Goal: Task Accomplishment & Management: Use online tool/utility

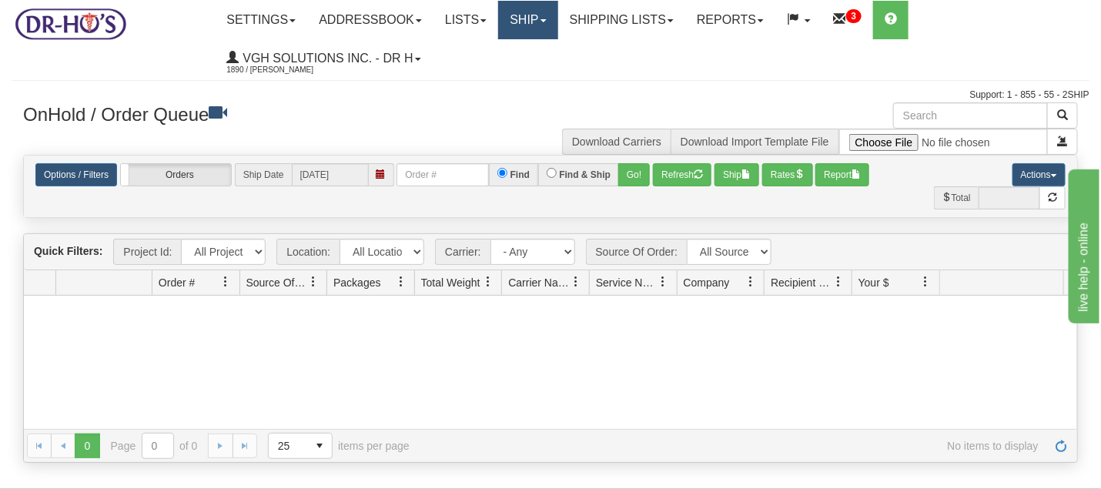
click at [532, 18] on link "Ship" at bounding box center [527, 20] width 59 height 38
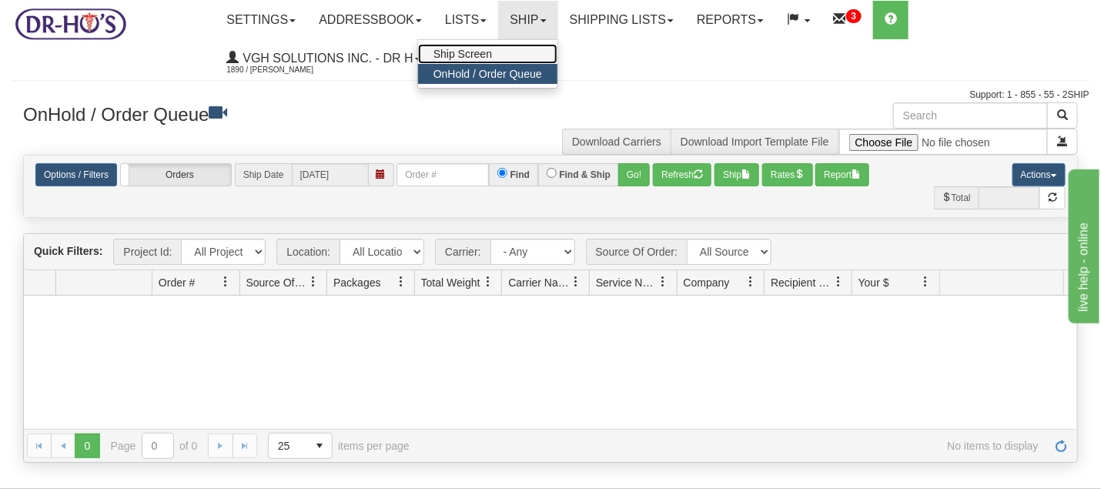
click at [488, 49] on span "Ship Screen" at bounding box center [462, 54] width 59 height 12
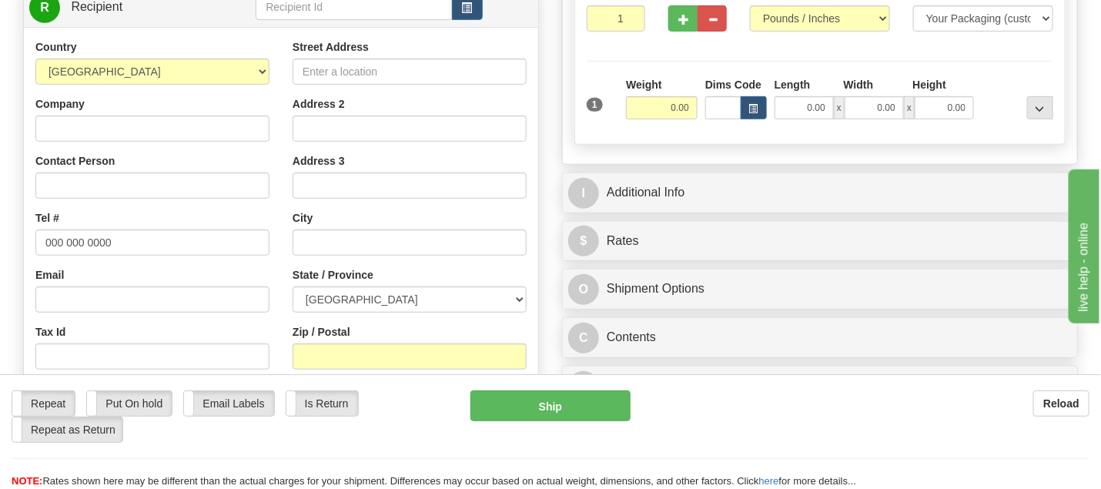
scroll to position [256, 0]
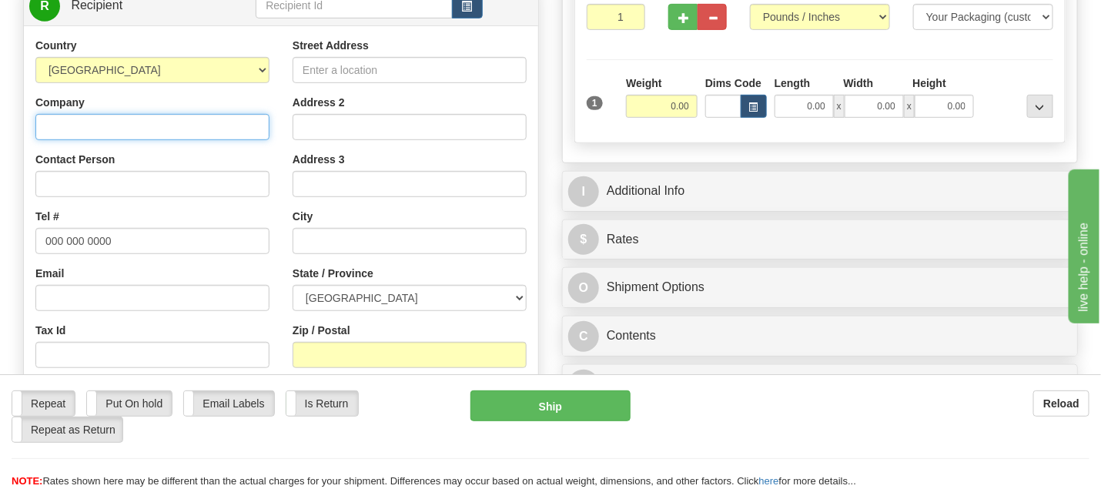
click at [127, 126] on input "Company" at bounding box center [152, 127] width 234 height 26
paste input "Josee Dufour"
type input "Josee Dufour"
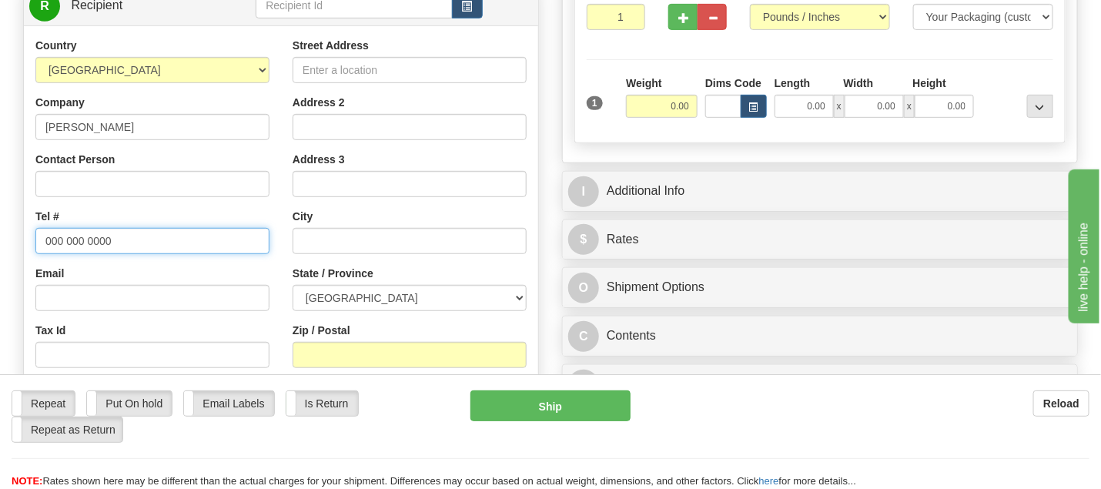
drag, startPoint x: 47, startPoint y: 239, endPoint x: 124, endPoint y: 242, distance: 77.0
click at [124, 242] on input "000 000 0000" at bounding box center [152, 241] width 234 height 26
paste input "4184358207"
type input "4184358207"
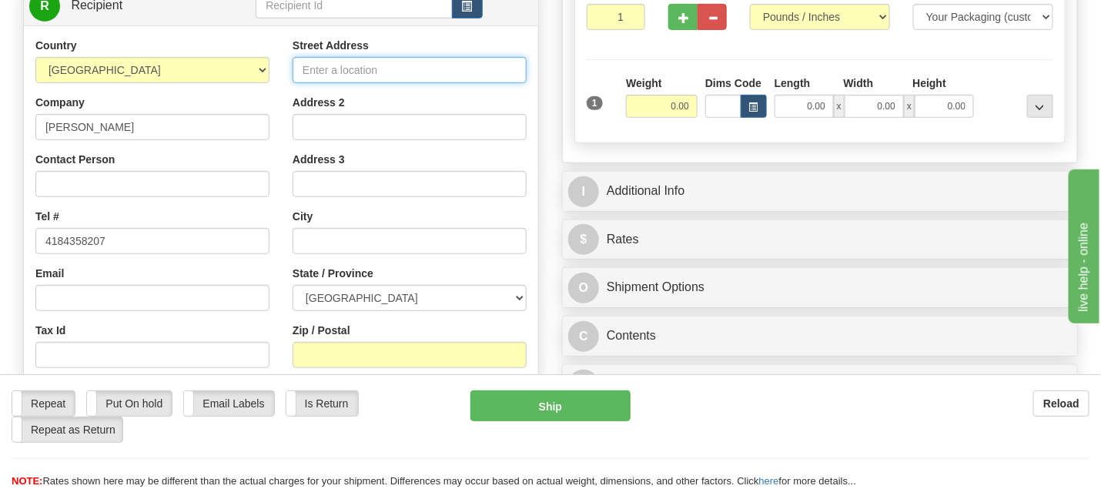
click at [364, 60] on input "Street Address" at bounding box center [410, 70] width 234 height 26
paste input "560 Côte BellevueLa Malbaie, QC G5A 3B1"
drag, startPoint x: 390, startPoint y: 66, endPoint x: 517, endPoint y: 66, distance: 127.0
click at [520, 64] on input "560 Côte BellevueLa Malbaie, QC G5A 3B1" at bounding box center [410, 70] width 234 height 26
type input "560 Côte BellevueLa Malbaie, QC G5A 3B1"
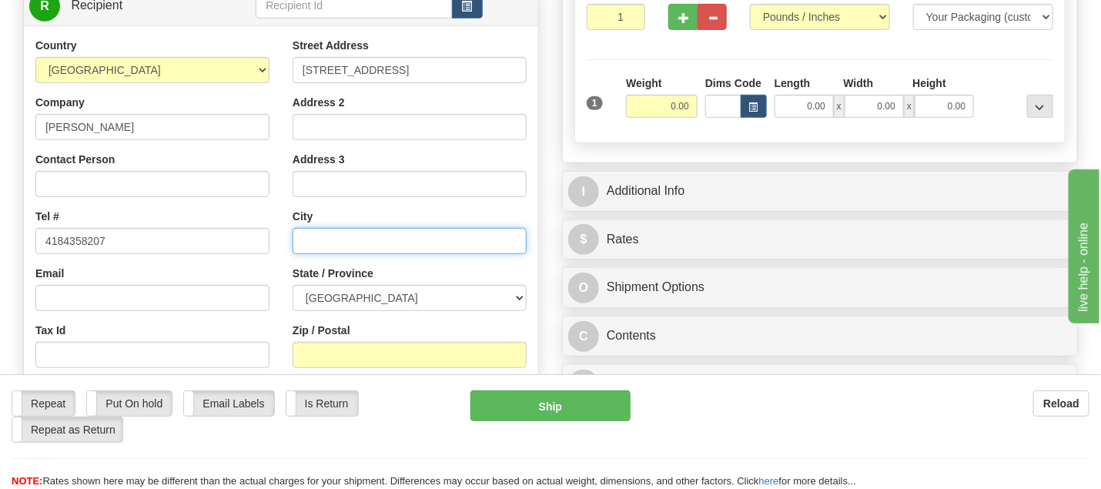
click at [382, 246] on input "text" at bounding box center [410, 241] width 234 height 26
paste input "La Malbaie, QC G5A 3B1"
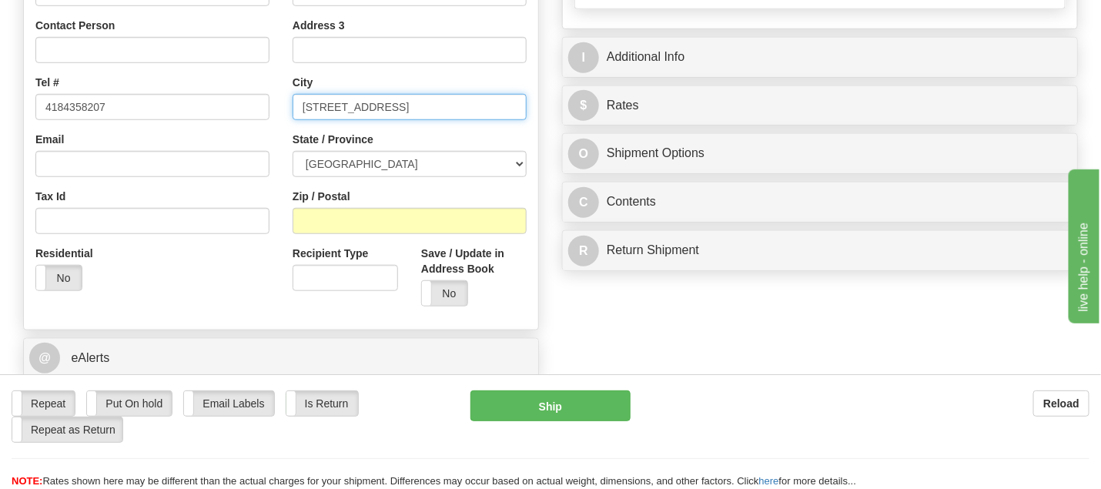
scroll to position [395, 0]
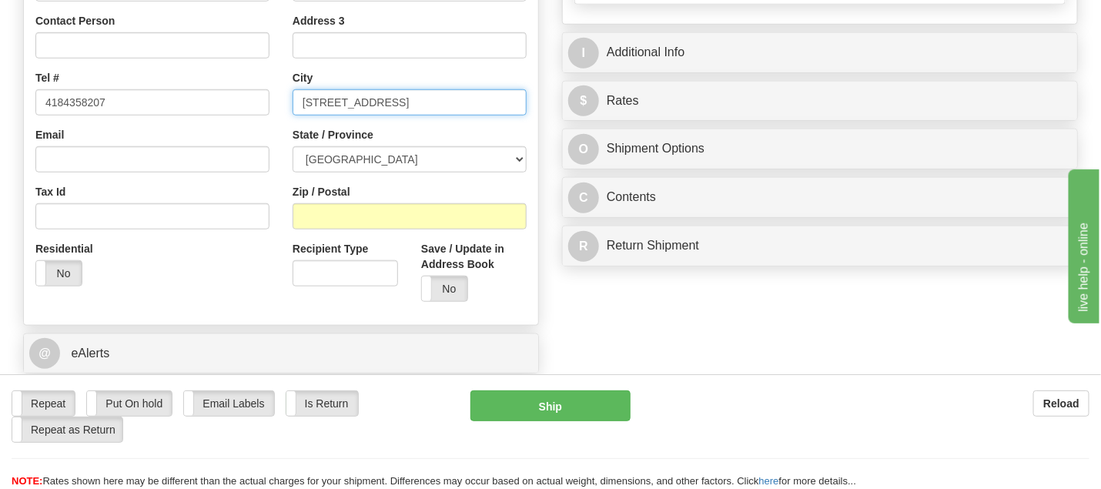
drag, startPoint x: 381, startPoint y: 99, endPoint x: 427, endPoint y: 104, distance: 46.4
click at [427, 104] on input "La Malbaie, QC G5A 3B1" at bounding box center [410, 102] width 234 height 26
type input "La Malbaie, QC G5A 3B1"
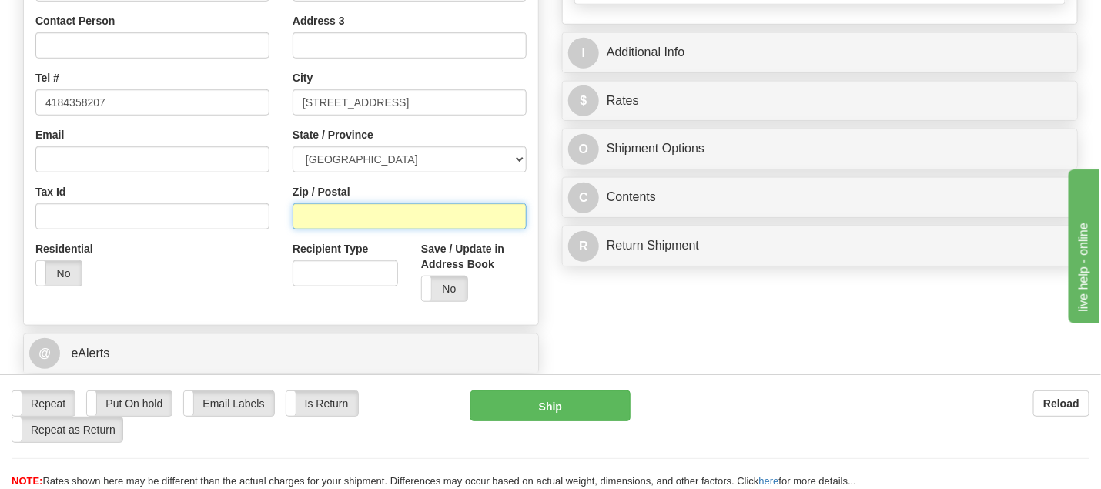
click at [340, 203] on input "Zip / Postal" at bounding box center [410, 216] width 234 height 26
paste input "G5A 3B1"
type input "G5A 3B1"
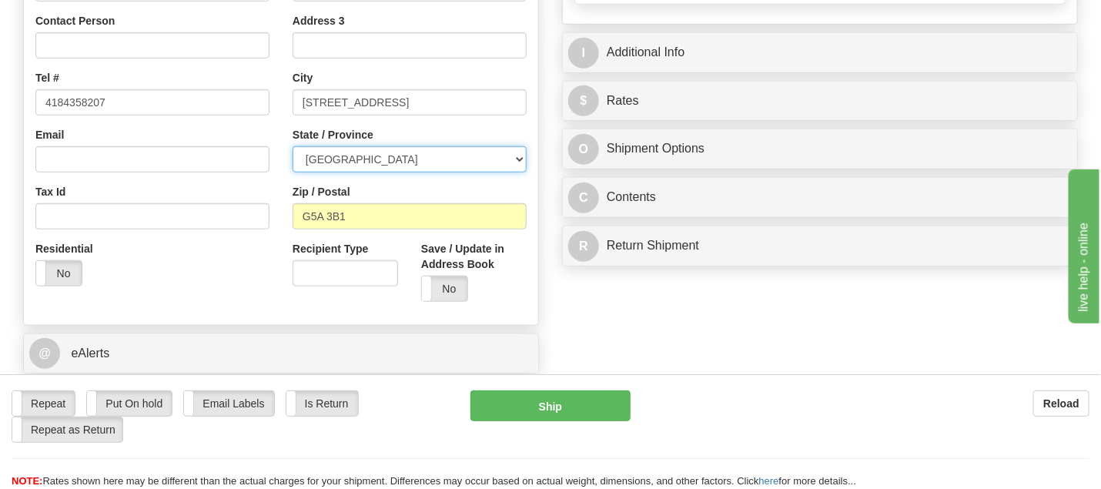
click at [519, 156] on select "ALBERTA BRITISH COLUMBIA MANITOBA NEW BRUNSWICK NEWFOUNDLAND NOVA SCOTIA NUNAVU…" at bounding box center [410, 159] width 234 height 26
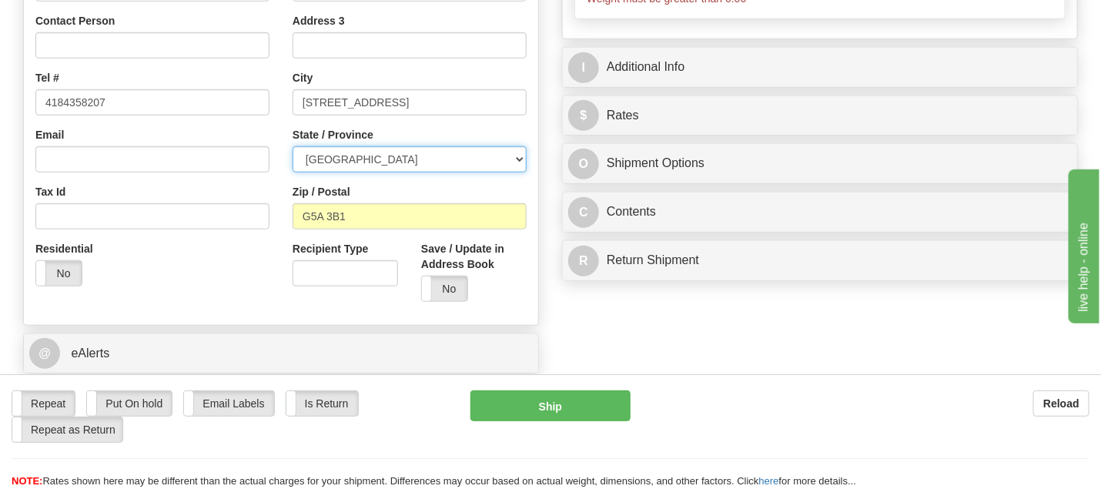
select select "QC"
click at [293, 146] on select "ALBERTA BRITISH COLUMBIA MANITOBA NEW BRUNSWICK NEWFOUNDLAND NOVA SCOTIA NUNAVU…" at bounding box center [410, 159] width 234 height 26
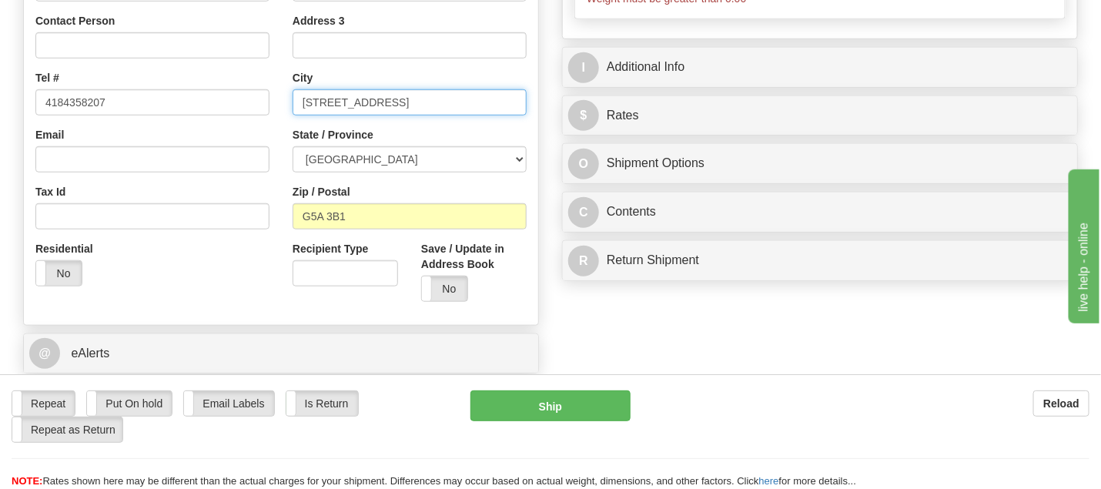
drag, startPoint x: 356, startPoint y: 103, endPoint x: 470, endPoint y: 105, distance: 114.7
click at [470, 105] on input "La Malbaie, QC G5A 3B1" at bounding box center [410, 102] width 234 height 26
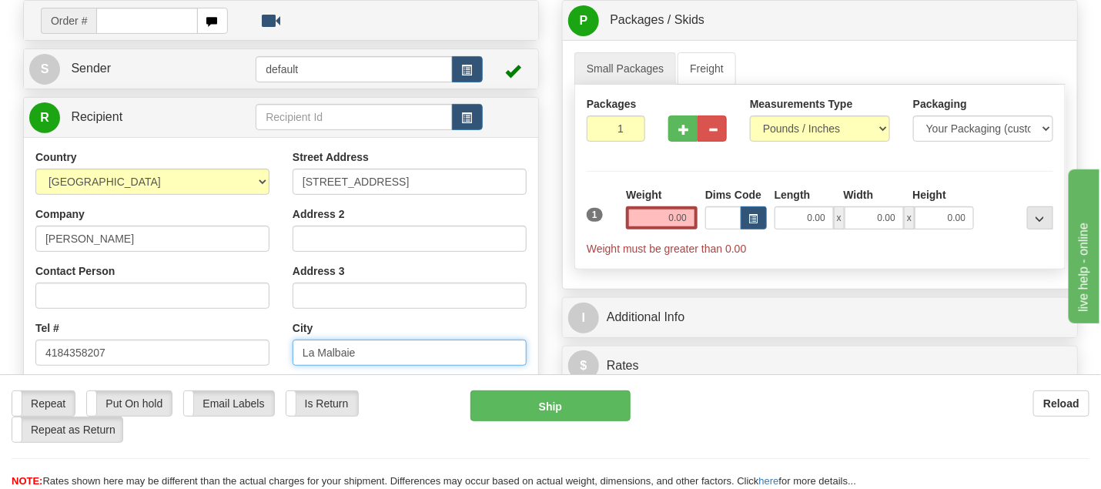
scroll to position [143, 0]
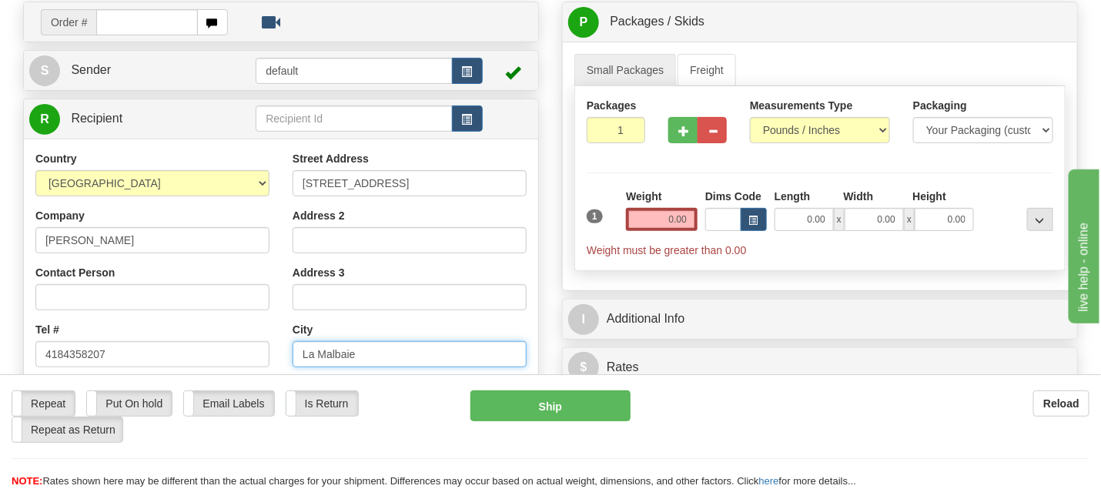
type input "La Malbaie"
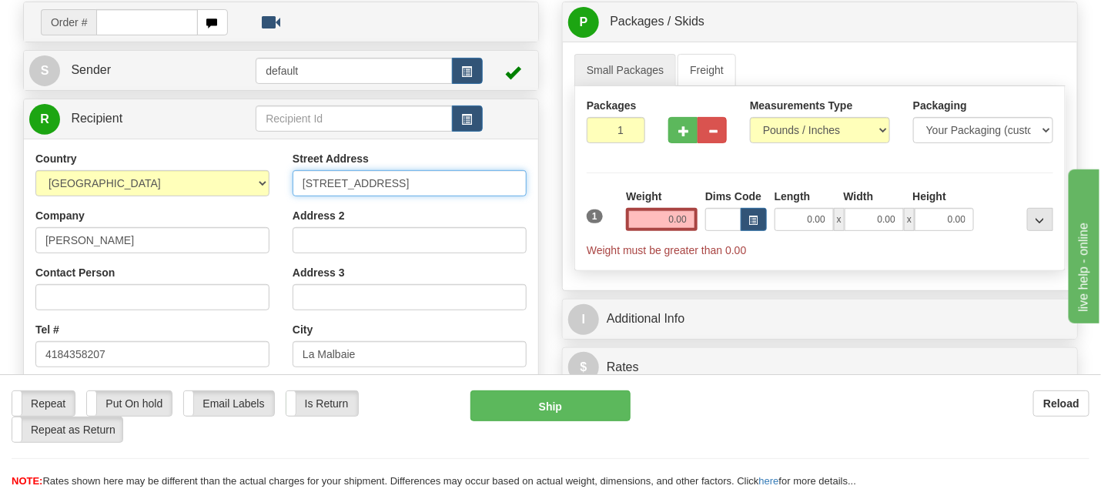
drag, startPoint x: 394, startPoint y: 181, endPoint x: 555, endPoint y: 182, distance: 160.9
click at [555, 2] on div "Create a label for the return Create Pickup Without Label Order # S" at bounding box center [551, 2] width 1078 height 0
type input "560 Côte Bellevue"
drag, startPoint x: 669, startPoint y: 217, endPoint x: 714, endPoint y: 216, distance: 44.7
click at [713, 217] on div "1 Weight 0.00 Dims Code 0.00" at bounding box center [820, 223] width 474 height 69
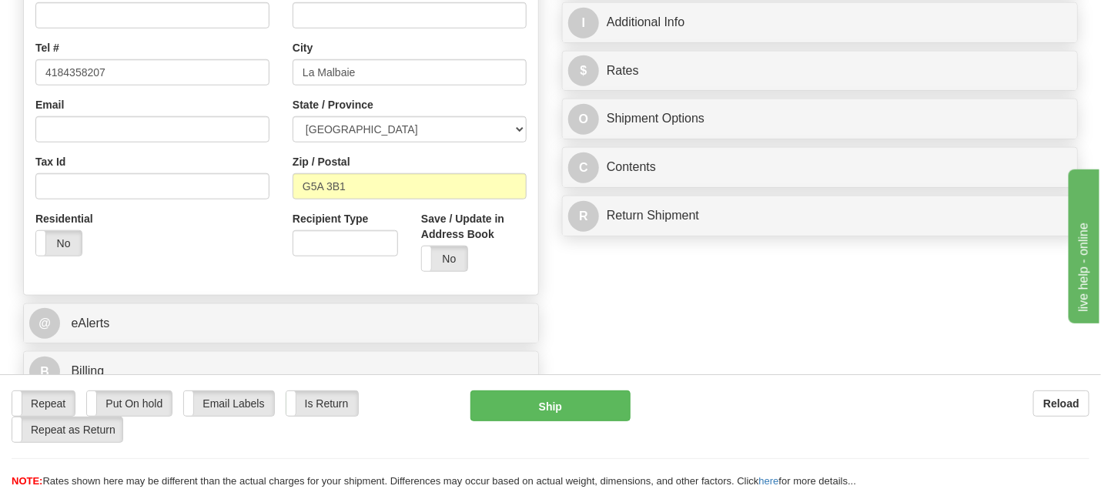
scroll to position [434, 0]
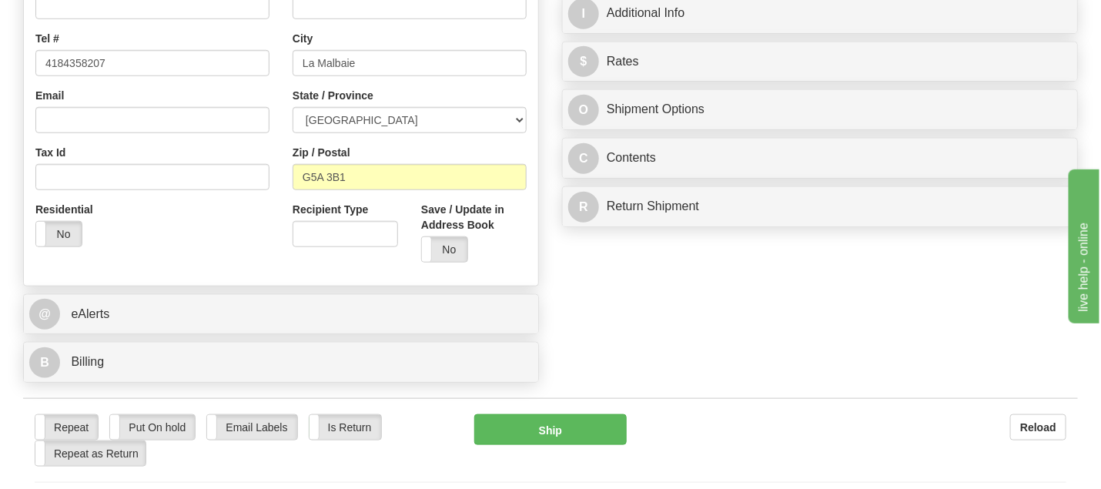
type input "0.01"
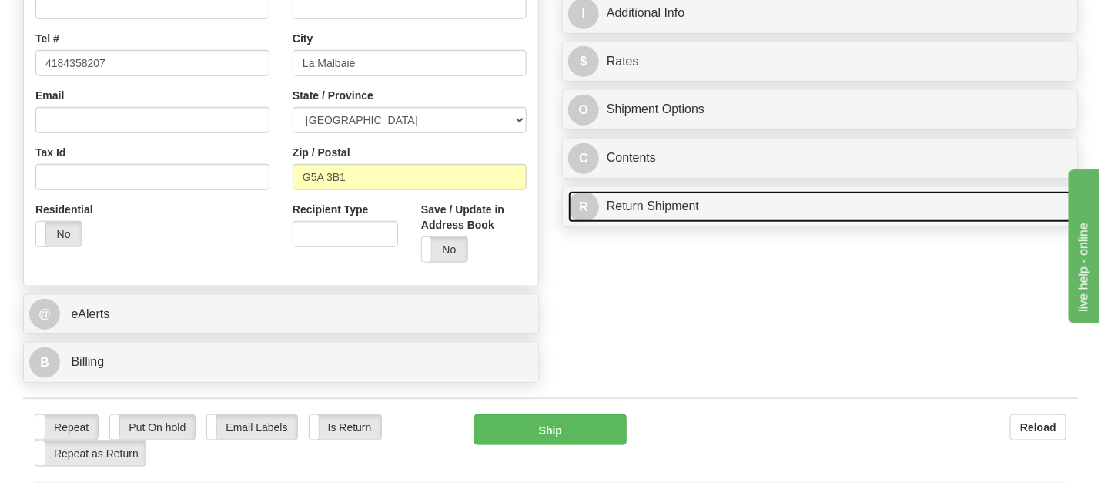
click at [642, 208] on link "R Return Shipment" at bounding box center [819, 207] width 503 height 32
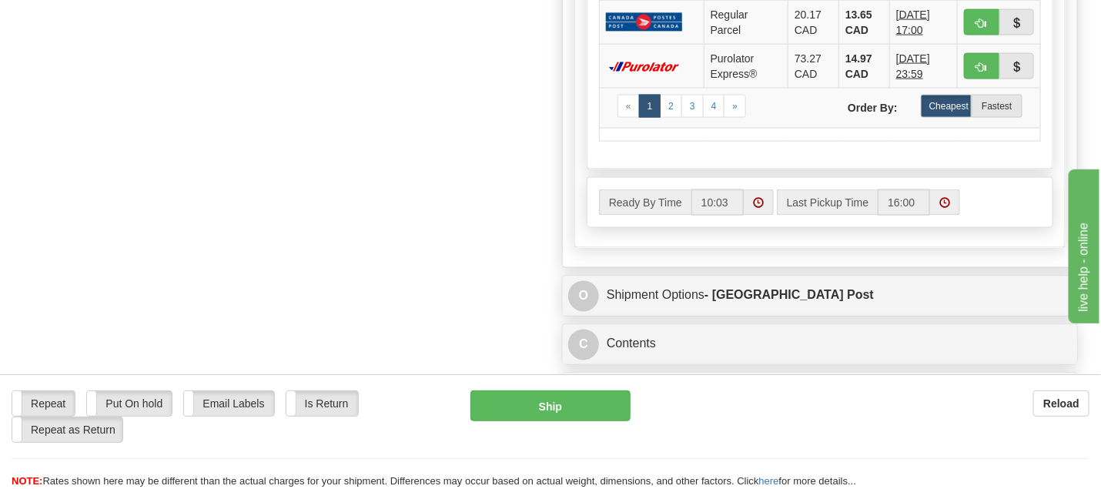
scroll to position [876, 0]
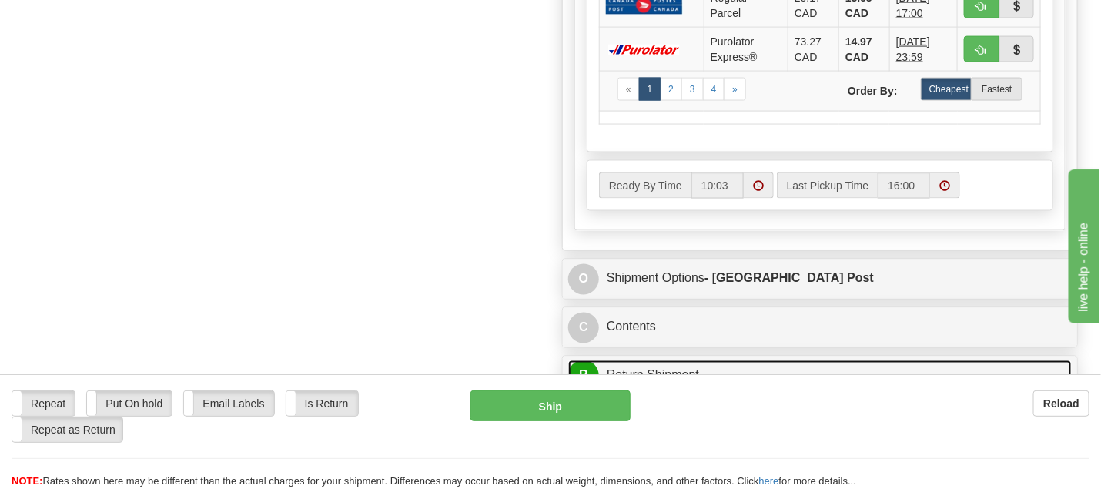
click at [639, 370] on link "R Return Shipment" at bounding box center [819, 376] width 503 height 32
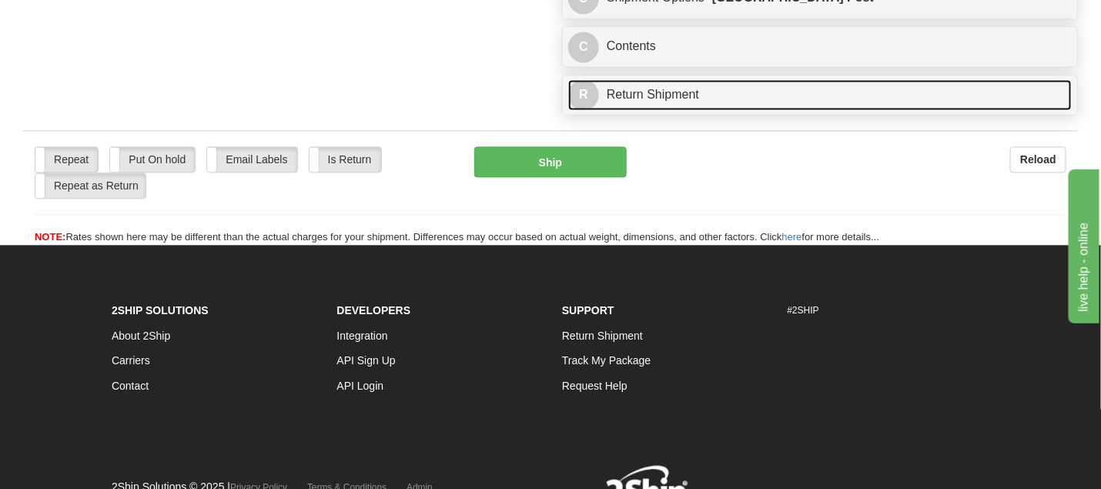
scroll to position [1159, 0]
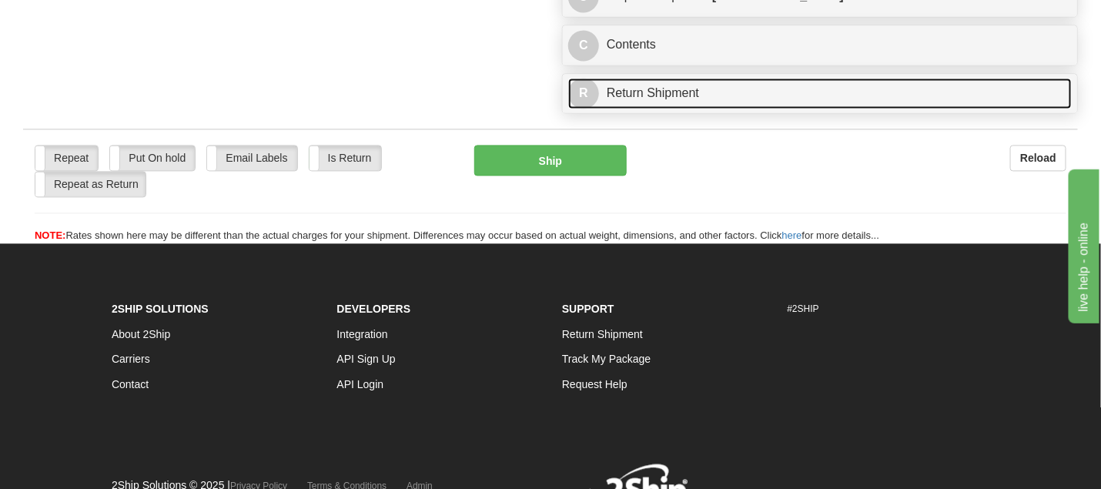
click at [651, 85] on link "R Return Shipment" at bounding box center [819, 94] width 503 height 32
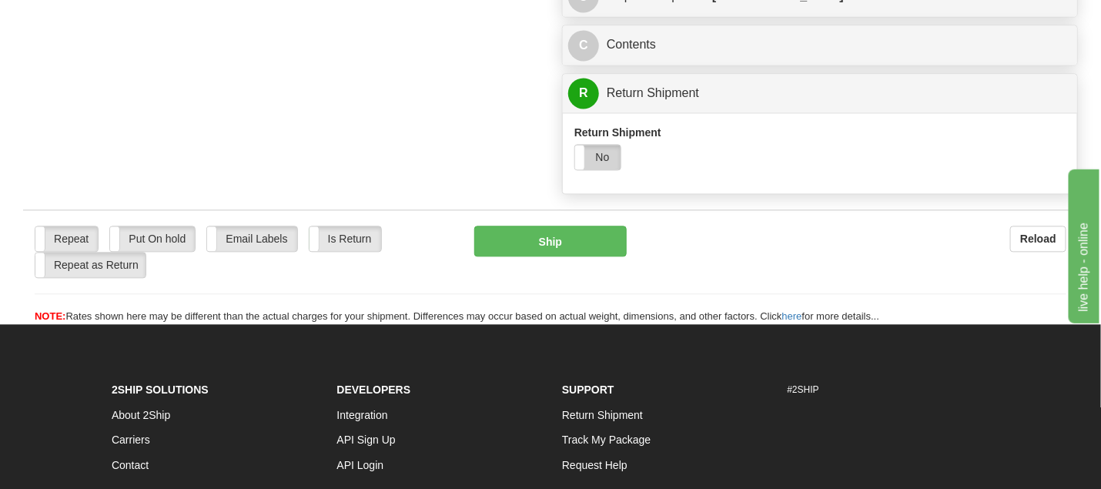
click at [603, 152] on label "No" at bounding box center [597, 157] width 45 height 25
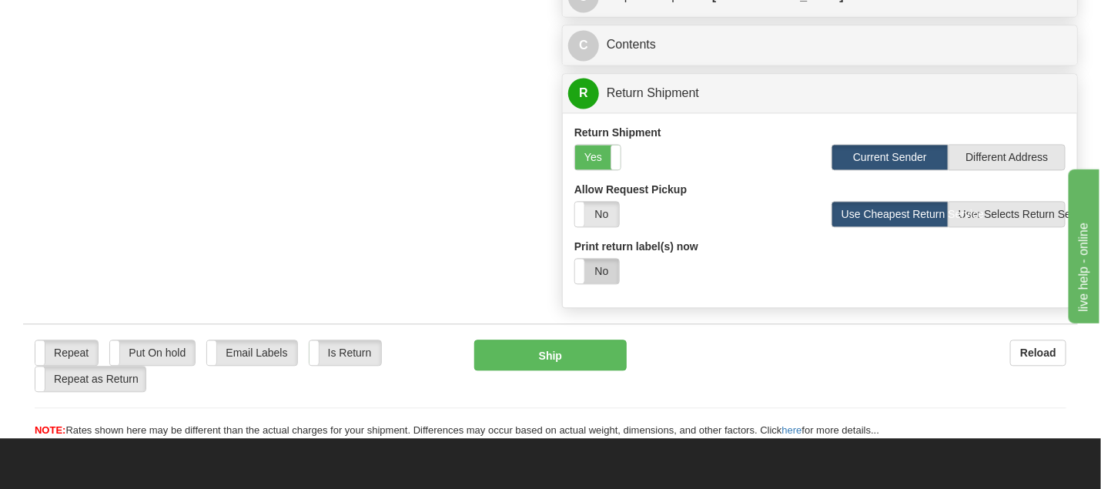
click at [604, 259] on label "No" at bounding box center [597, 271] width 44 height 25
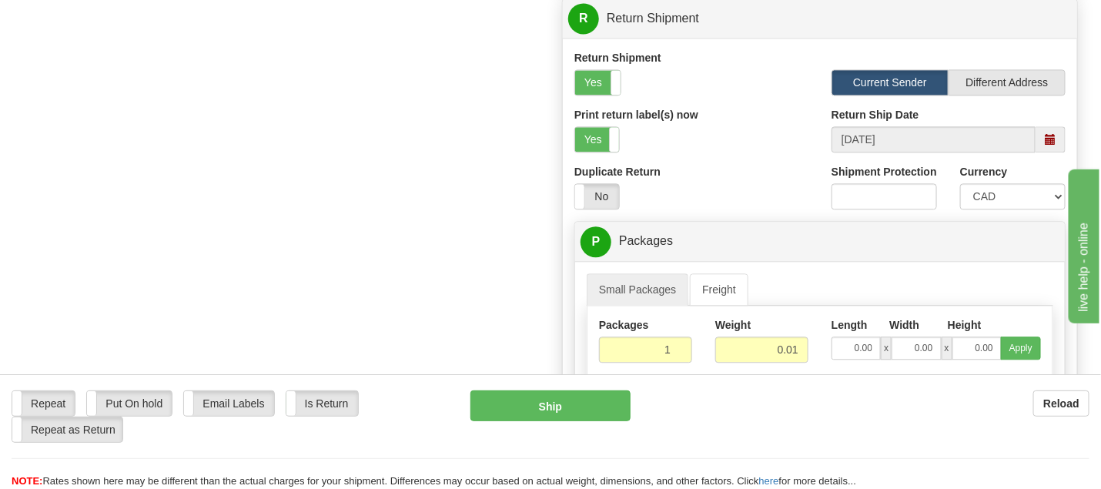
scroll to position [1493, 0]
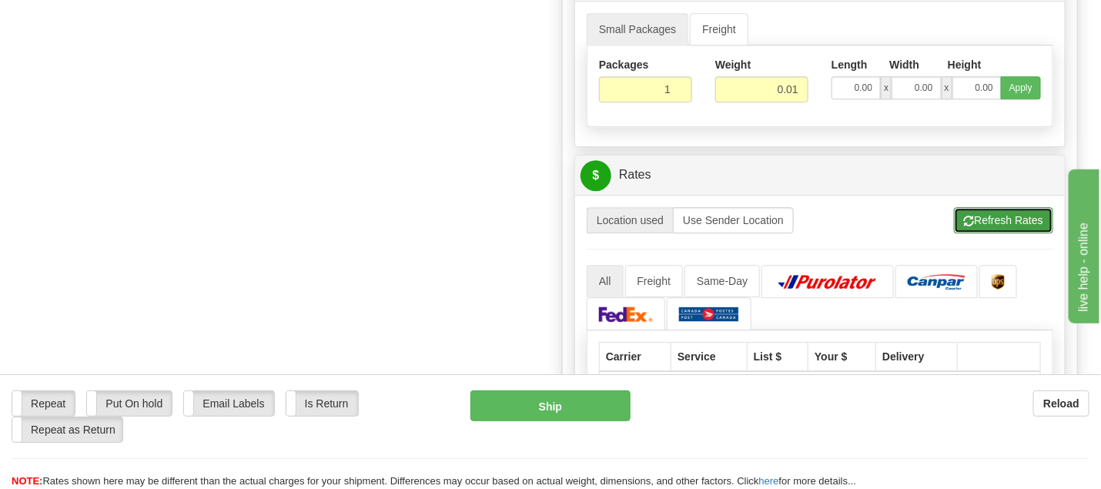
click at [1005, 216] on button "Refresh Rates" at bounding box center [1003, 220] width 99 height 26
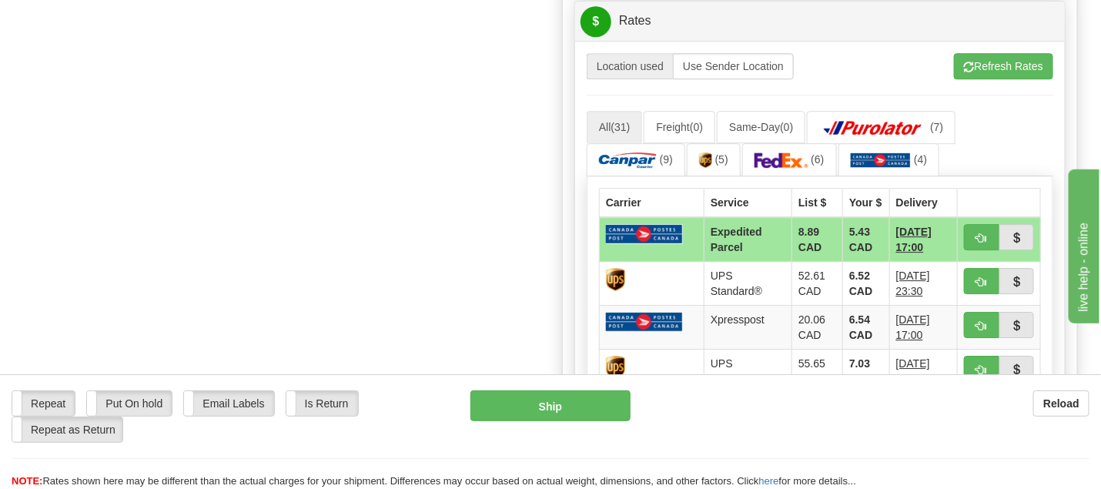
scroll to position [1654, 0]
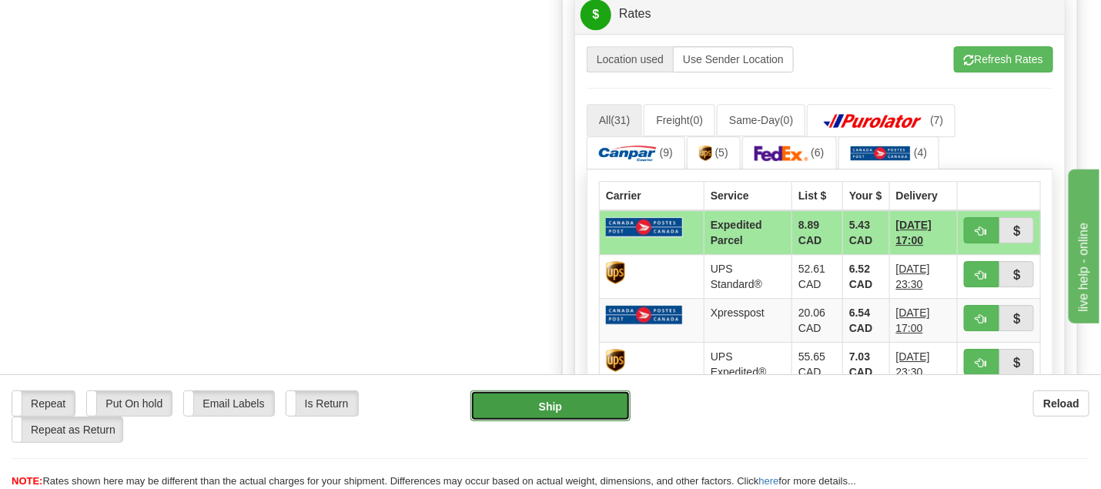
click at [552, 411] on button "Ship" at bounding box center [550, 405] width 160 height 31
type input "DOM.EP"
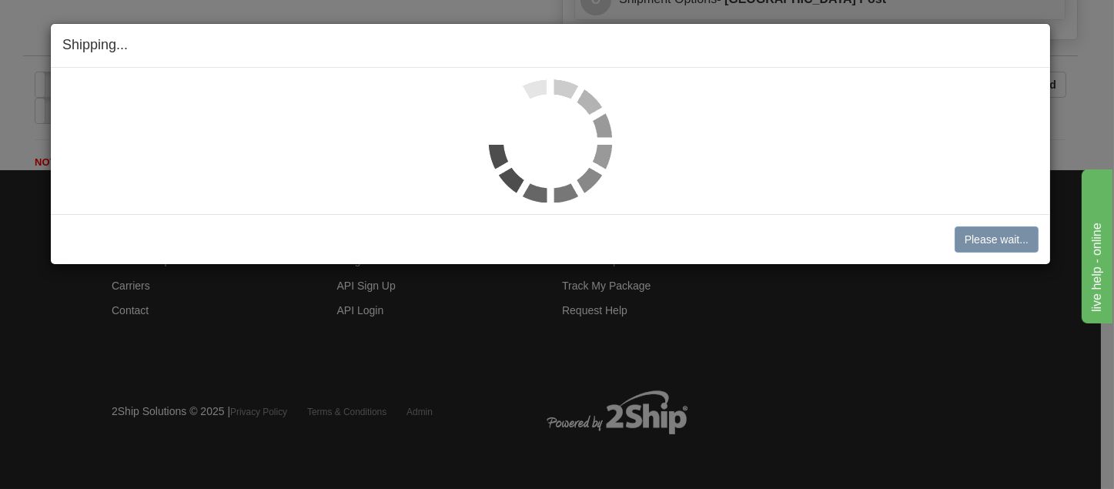
scroll to position [1079, 0]
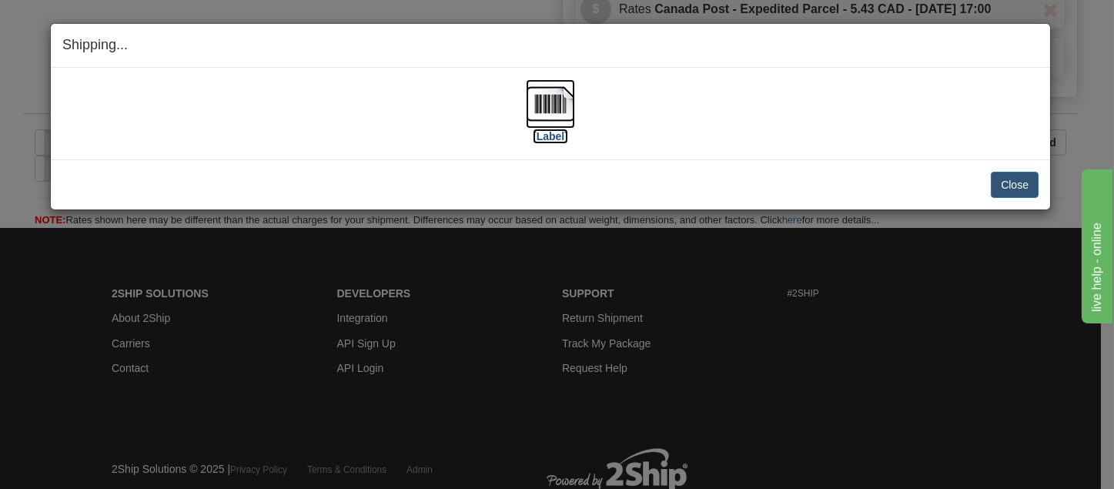
click at [543, 99] on img at bounding box center [550, 103] width 49 height 49
click at [1021, 179] on button "Close" at bounding box center [1015, 185] width 48 height 26
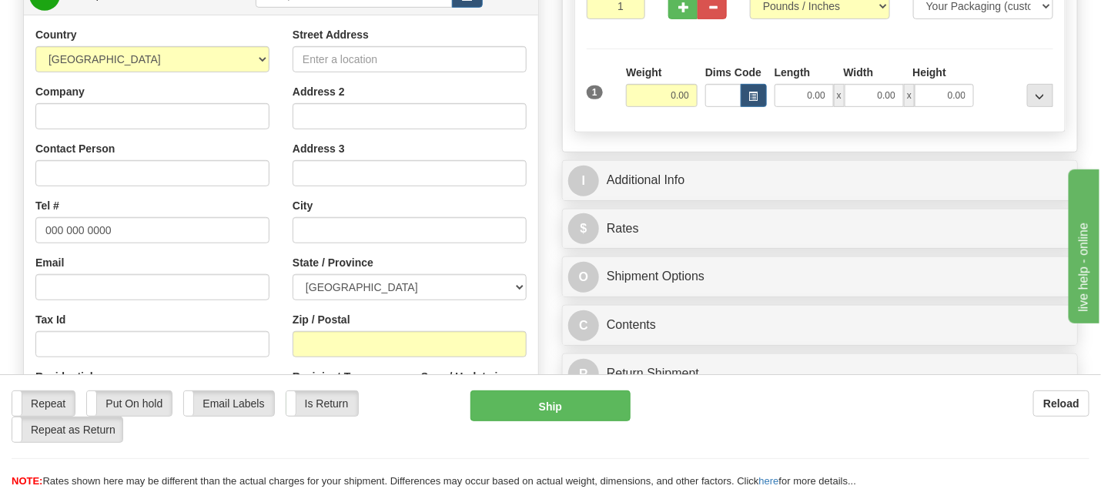
scroll to position [272, 0]
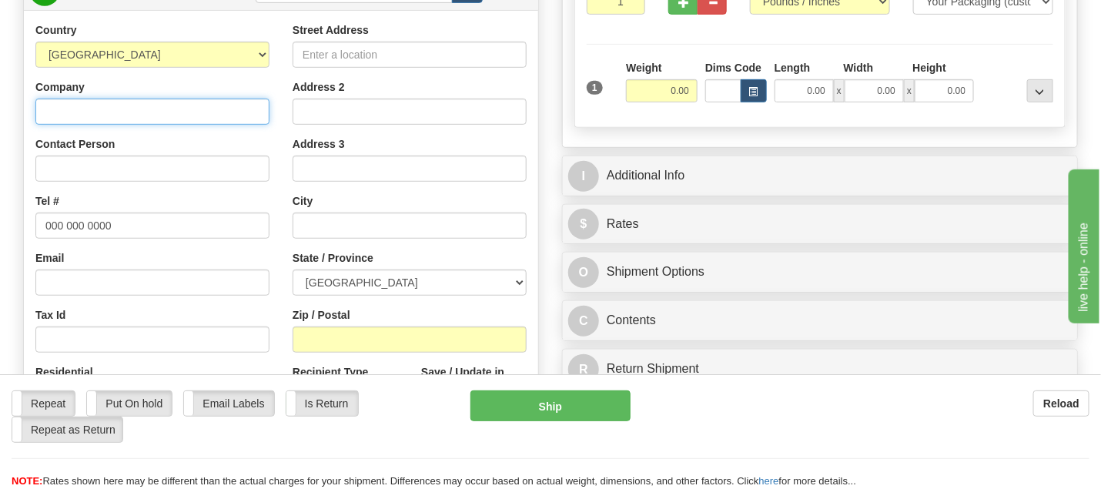
click at [89, 102] on input "Company" at bounding box center [152, 112] width 234 height 26
paste input "Lise Deniger"
type input "Lise Deniger"
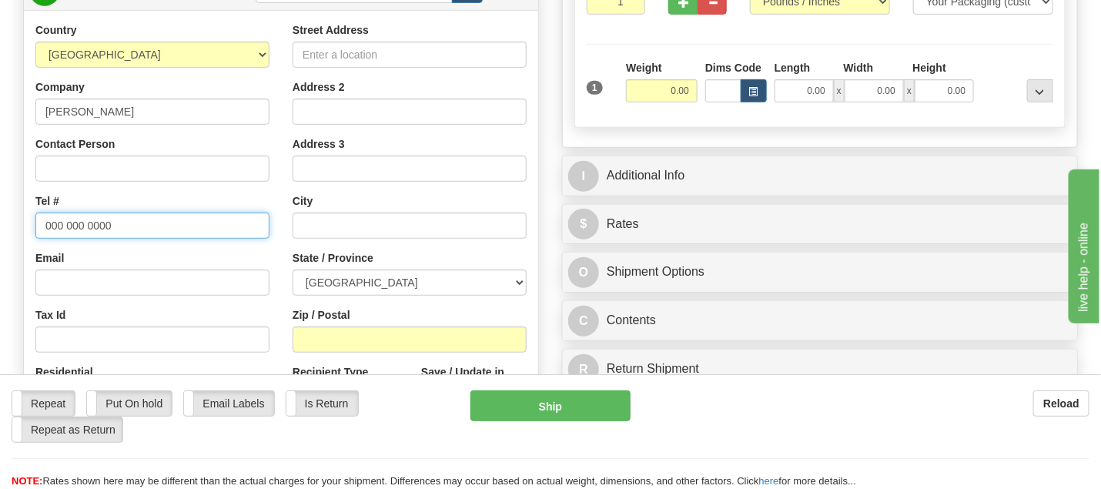
drag, startPoint x: 47, startPoint y: 225, endPoint x: 122, endPoint y: 222, distance: 74.7
click at [122, 222] on input "000 000 0000" at bounding box center [152, 225] width 234 height 26
paste input "450371644"
type input "4503716440"
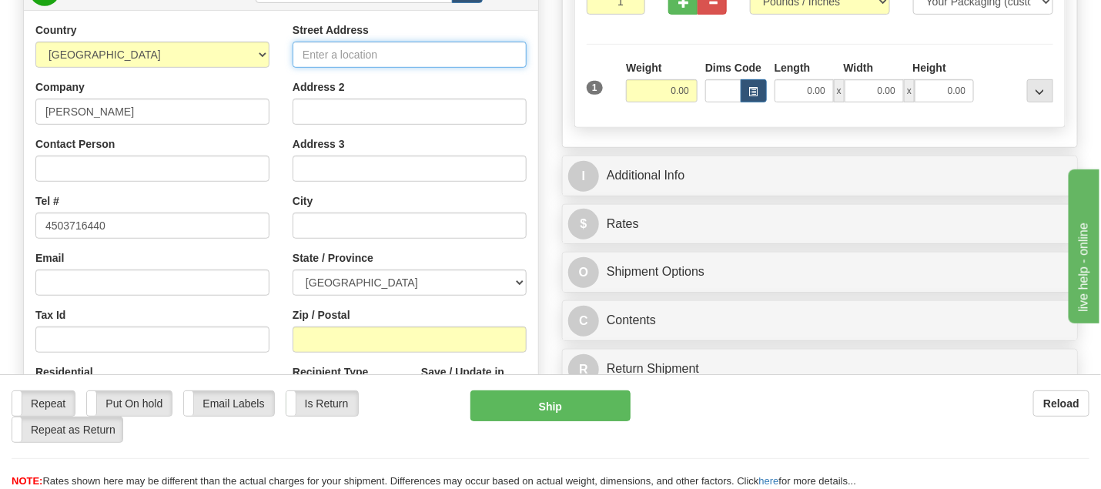
click at [315, 52] on input "Street Address" at bounding box center [410, 55] width 234 height 26
paste input "15 Rue LavoieSalaberry-de-Valleyfield, QC J6S 5C5"
drag, startPoint x: 340, startPoint y: 48, endPoint x: 506, endPoint y: 51, distance: 166.3
click at [520, 46] on input "15 Rue LavoieSalaberry-de-Valleyfield, QC J6S 5C5" at bounding box center [410, 55] width 234 height 26
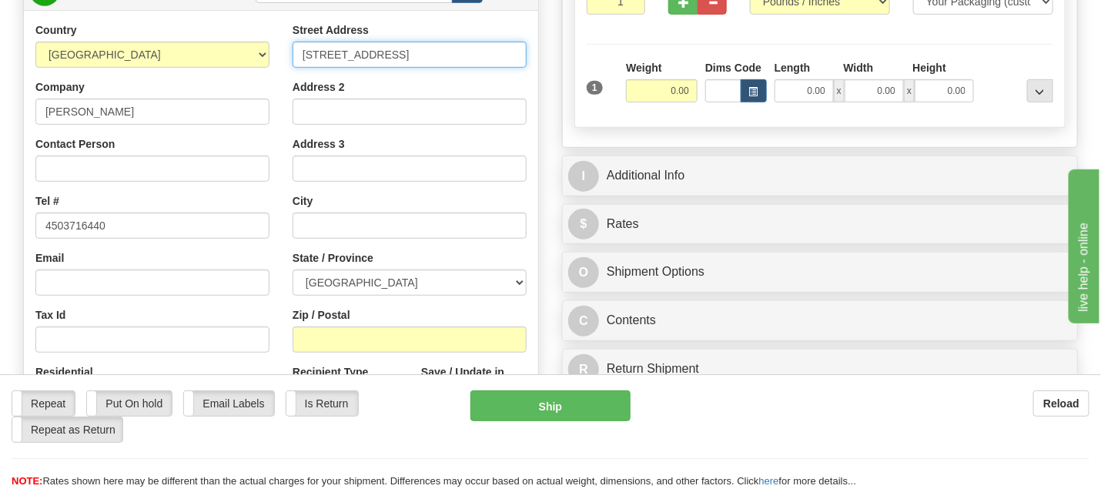
type input "15 Rue LavoieSalaberry-de-Valleyfield, QC J6S 5C5"
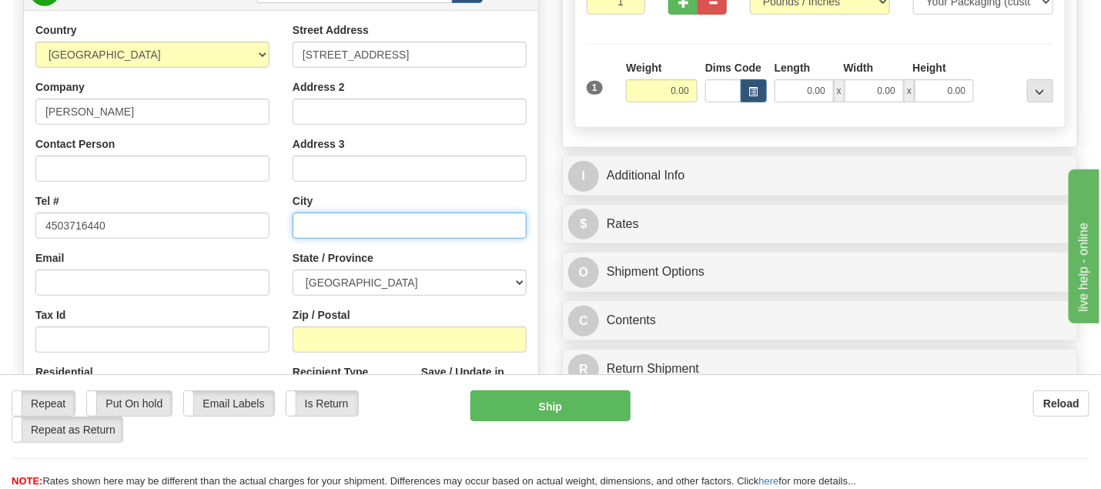
click at [336, 231] on input "text" at bounding box center [410, 225] width 234 height 26
paste input "Salaberry-de-Valleyfield, QC J6S 5C5"
drag, startPoint x: 442, startPoint y: 227, endPoint x: 489, endPoint y: 227, distance: 47.0
click at [489, 227] on input "Salaberry-de-Valleyfield, QC J6S 5C5" at bounding box center [410, 225] width 234 height 26
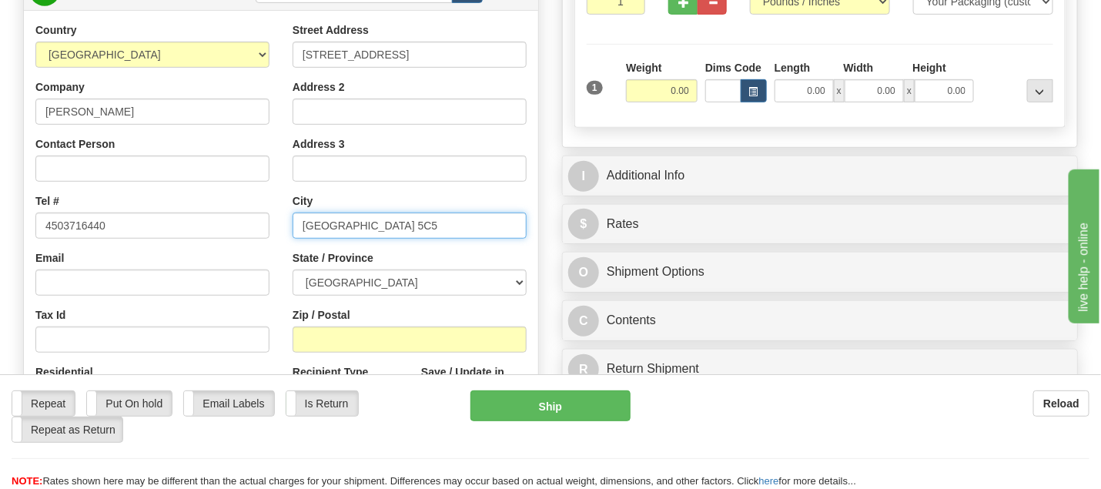
type input "Salaberry-de-Valleyfield, QC J6S 5C5"
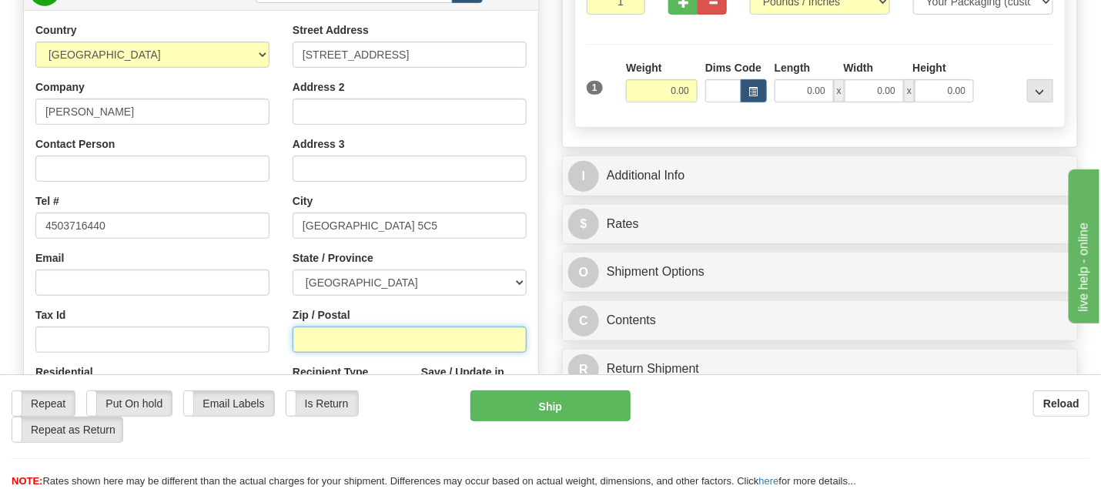
click at [343, 338] on input "Zip / Postal" at bounding box center [410, 339] width 234 height 26
paste input "J6S 5C5"
type input "J6S 5C5"
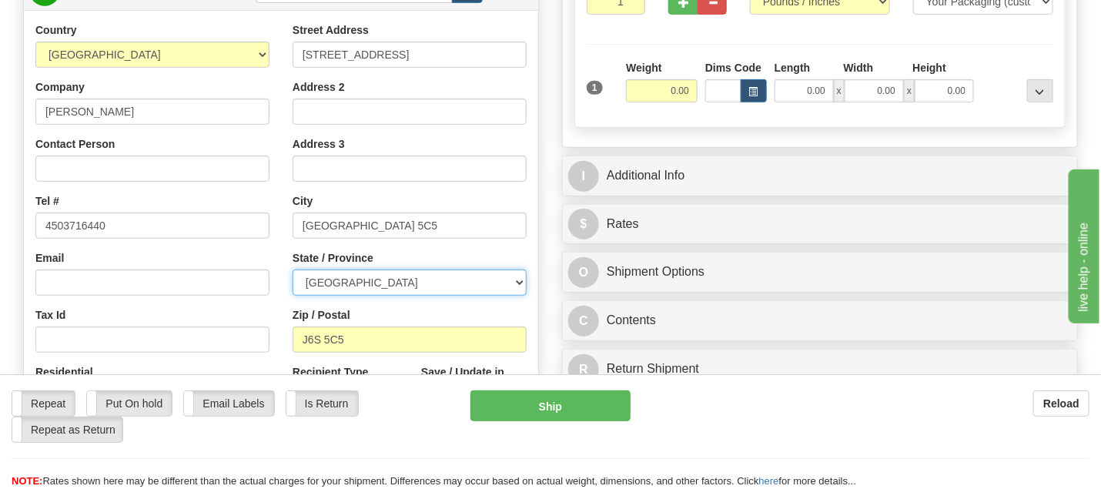
click at [513, 281] on select "ALBERTA BRITISH COLUMBIA MANITOBA NEW BRUNSWICK NEWFOUNDLAND NOVA SCOTIA NUNAVU…" at bounding box center [410, 282] width 234 height 26
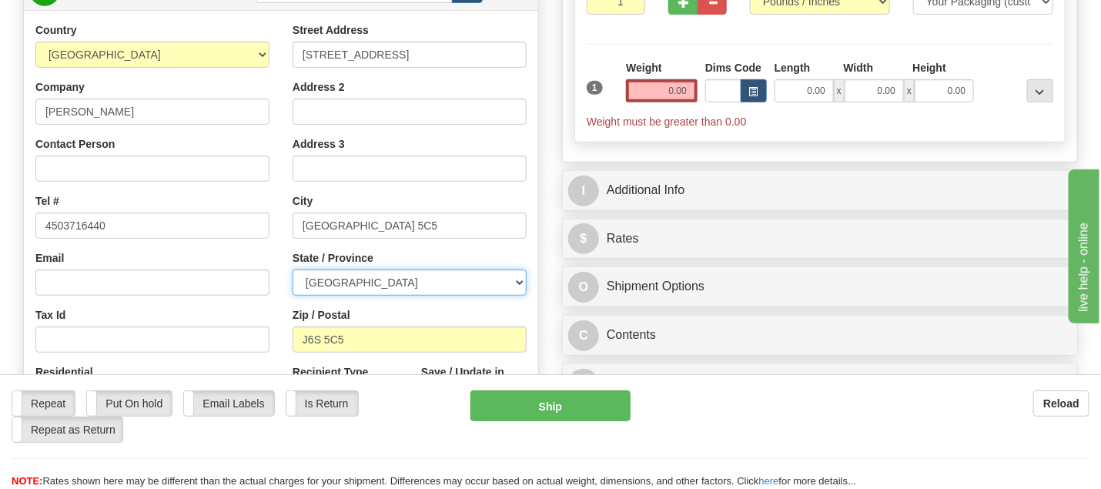
select select "QC"
click at [293, 269] on select "ALBERTA BRITISH COLUMBIA MANITOBA NEW BRUNSWICK NEWFOUNDLAND NOVA SCOTIA NUNAVU…" at bounding box center [410, 282] width 234 height 26
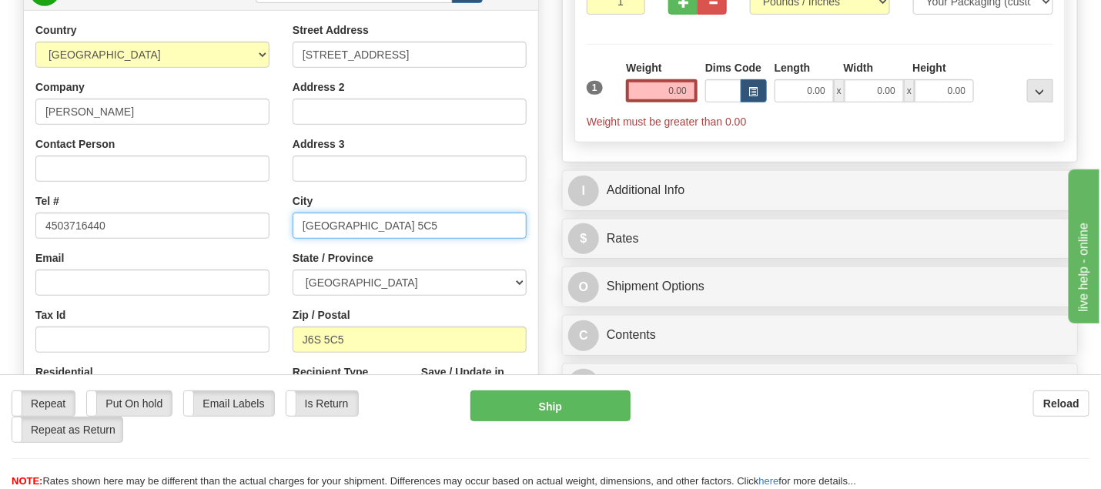
drag, startPoint x: 416, startPoint y: 224, endPoint x: 521, endPoint y: 220, distance: 105.5
click at [521, 220] on input "Salaberry-de-Valleyfield, QC J6S 5C5" at bounding box center [410, 225] width 234 height 26
type input "Salaberry-de-Valleyfield"
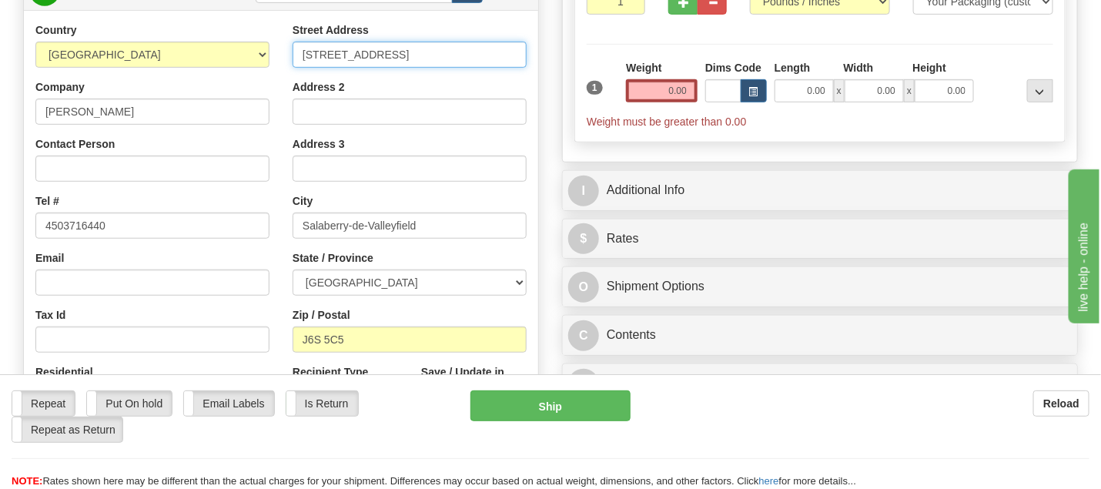
scroll to position [0, 35]
drag, startPoint x: 375, startPoint y: 52, endPoint x: 537, endPoint y: 50, distance: 161.7
click at [537, 50] on div "Street Address 15 Rue LavoieSalaberry-de-Valleyfield, QC J6S 5C5 Address 2 Addr…" at bounding box center [409, 229] width 257 height 414
type input "15 Rue Lavoie"
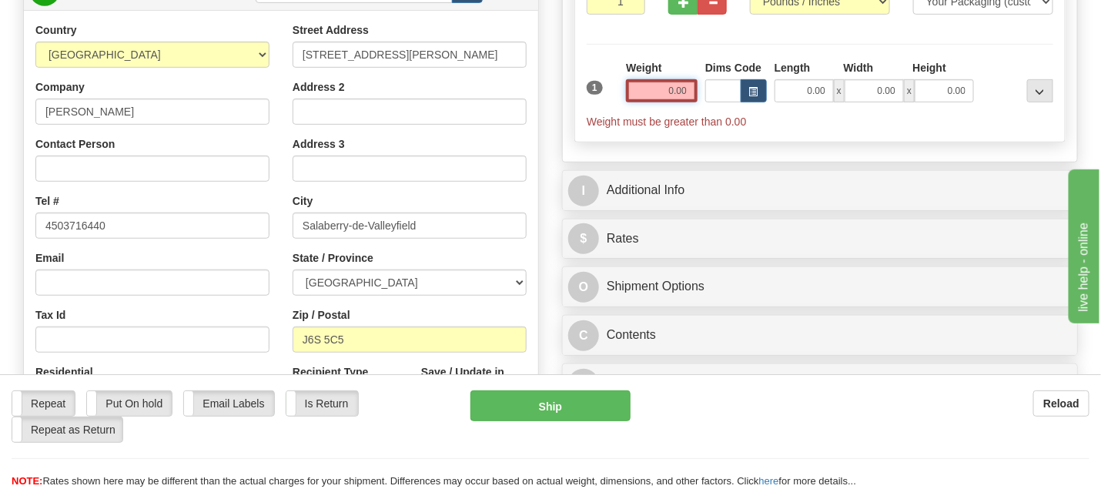
drag, startPoint x: 652, startPoint y: 95, endPoint x: 707, endPoint y: 92, distance: 54.7
click at [706, 92] on div "1 Weight 0.00 Dims Code 0.00" at bounding box center [820, 94] width 474 height 69
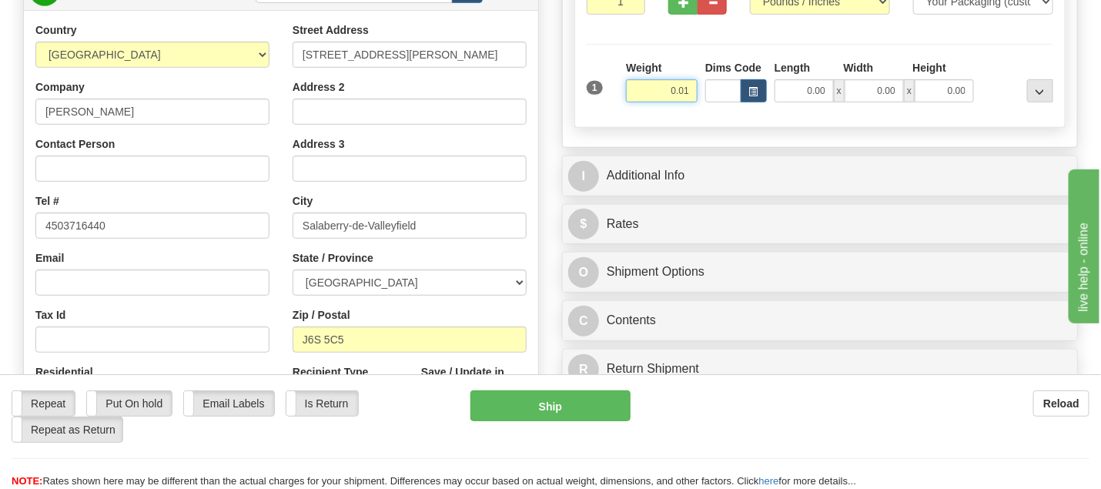
type input "0.01"
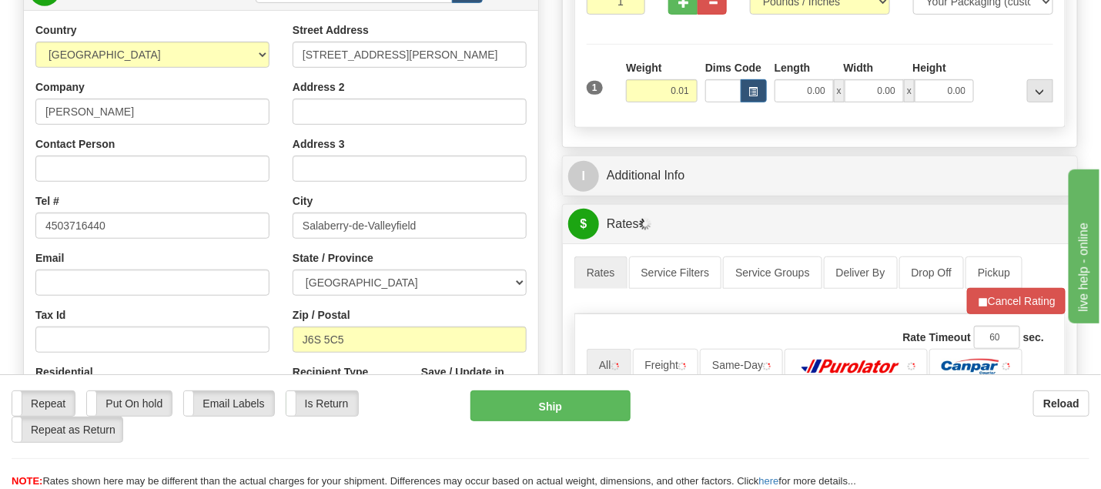
click at [663, 361] on div "P Packages / Skids 1 Packages - Weight: 0.01 Lbs 1 Skids - Weight: NaN Lbs Ship…" at bounding box center [819, 308] width 539 height 871
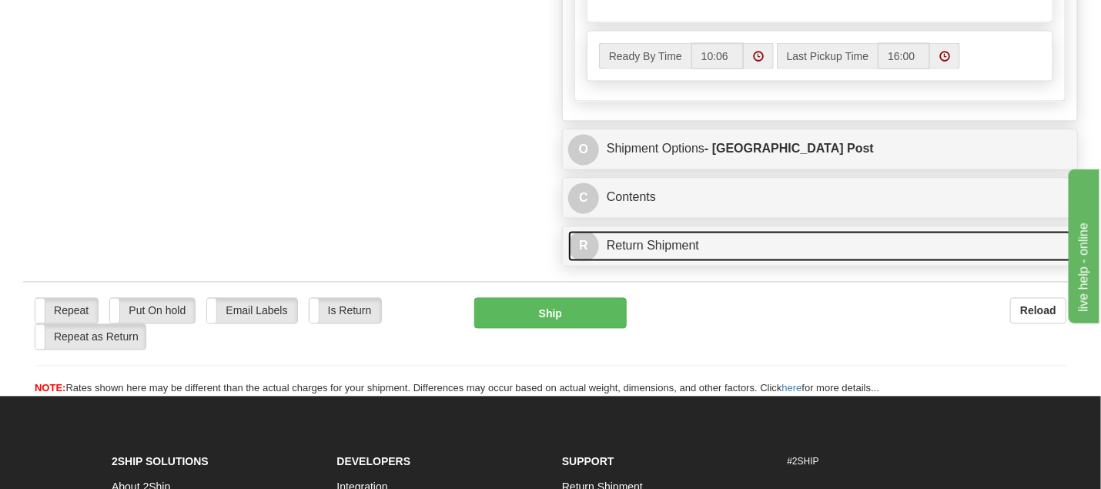
scroll to position [1021, 0]
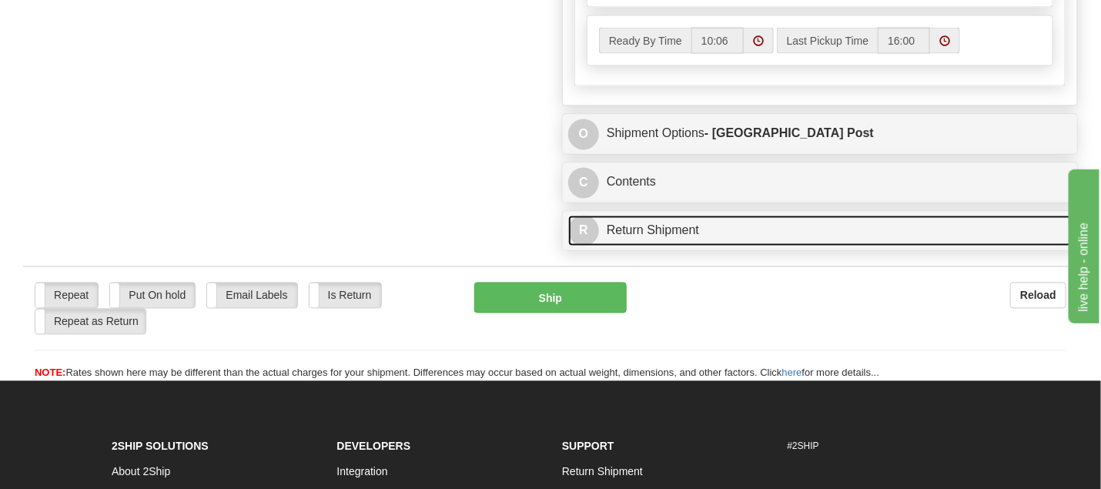
click at [670, 240] on link "R Return Shipment" at bounding box center [819, 232] width 503 height 32
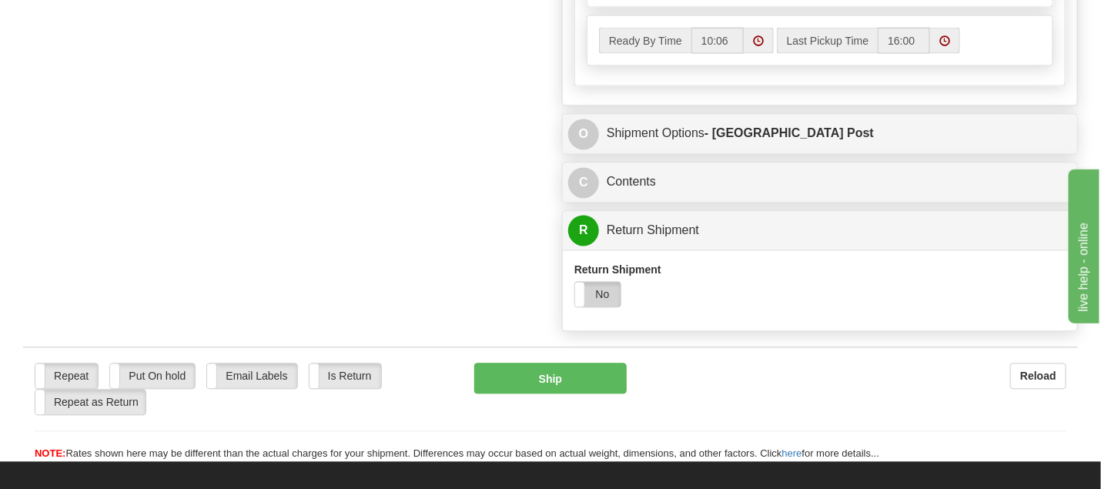
click at [592, 290] on label "No" at bounding box center [597, 295] width 45 height 25
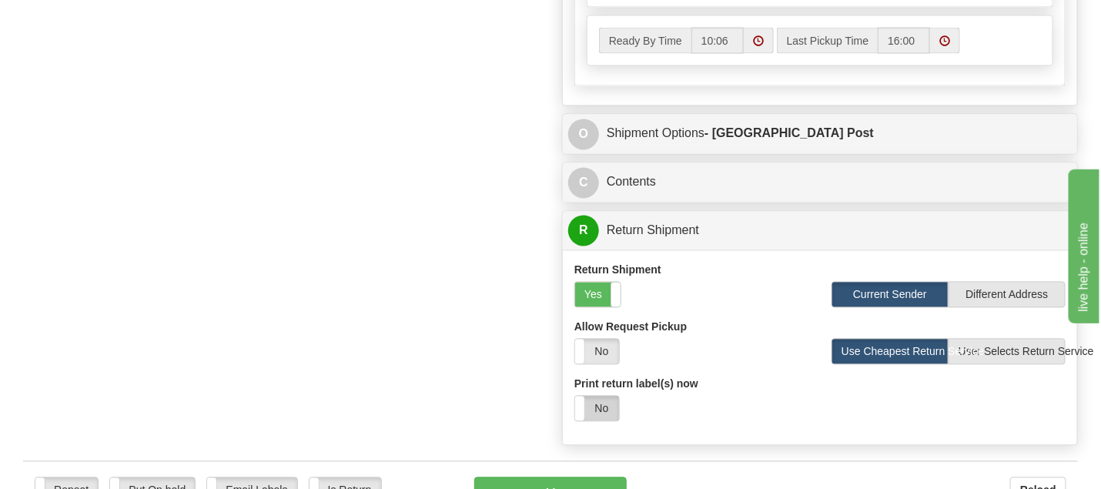
click at [612, 421] on label "No" at bounding box center [597, 408] width 44 height 25
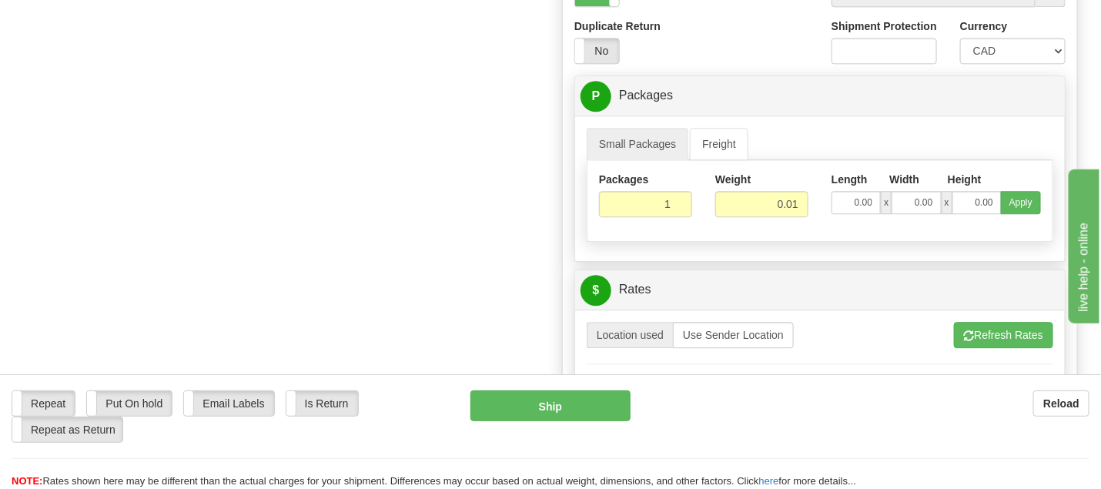
scroll to position [1455, 0]
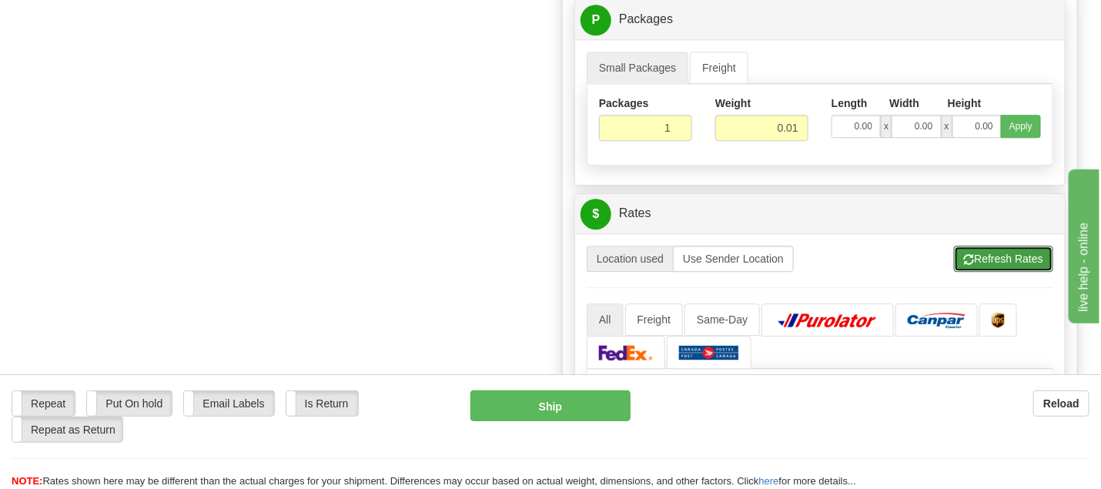
click at [1003, 266] on button "Refresh Rates" at bounding box center [1003, 259] width 99 height 26
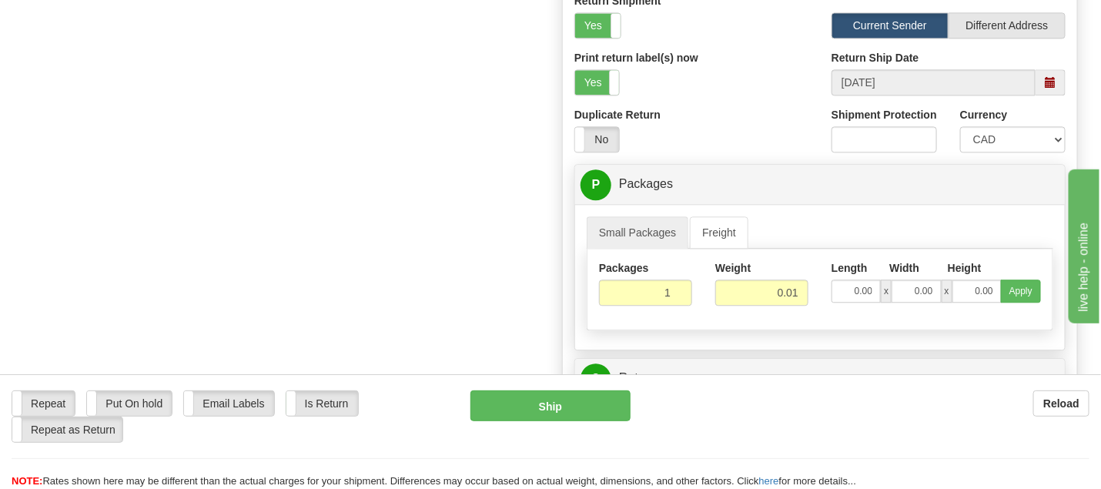
scroll to position [1321, 0]
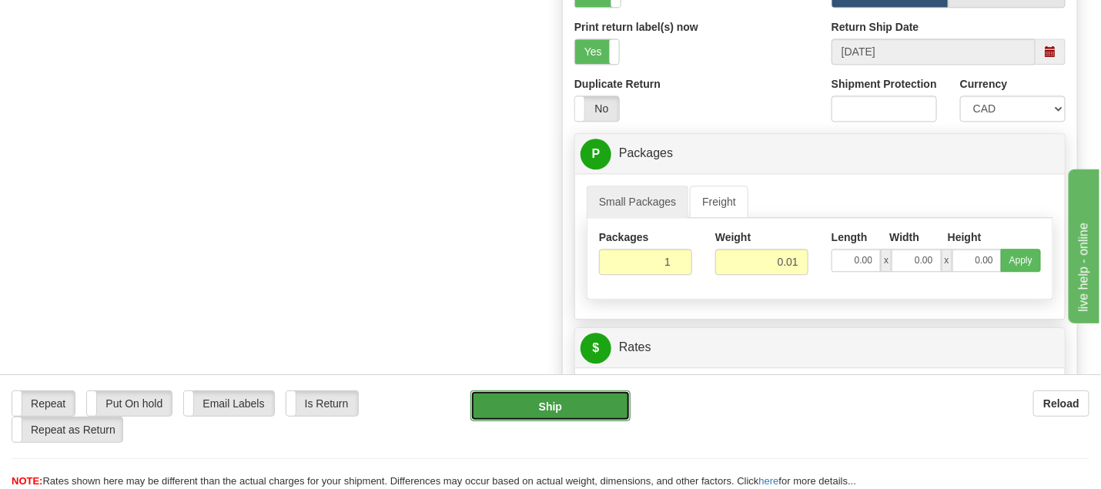
click at [573, 407] on button "Ship" at bounding box center [550, 405] width 160 height 31
type input "DOM.EP"
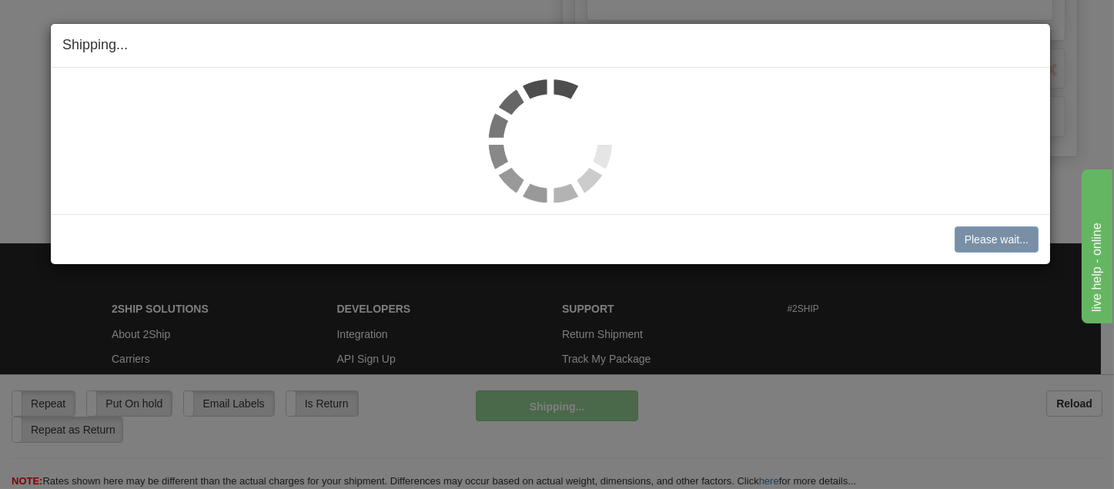
scroll to position [700, 0]
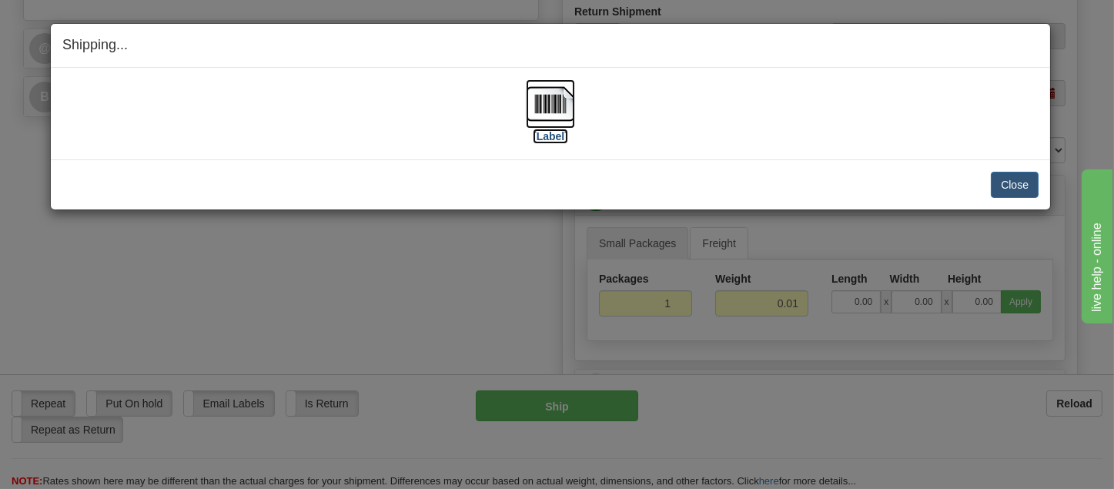
click at [557, 107] on img at bounding box center [550, 103] width 49 height 49
click at [1007, 174] on button "Close" at bounding box center [1015, 185] width 48 height 26
